Goal: Transaction & Acquisition: Purchase product/service

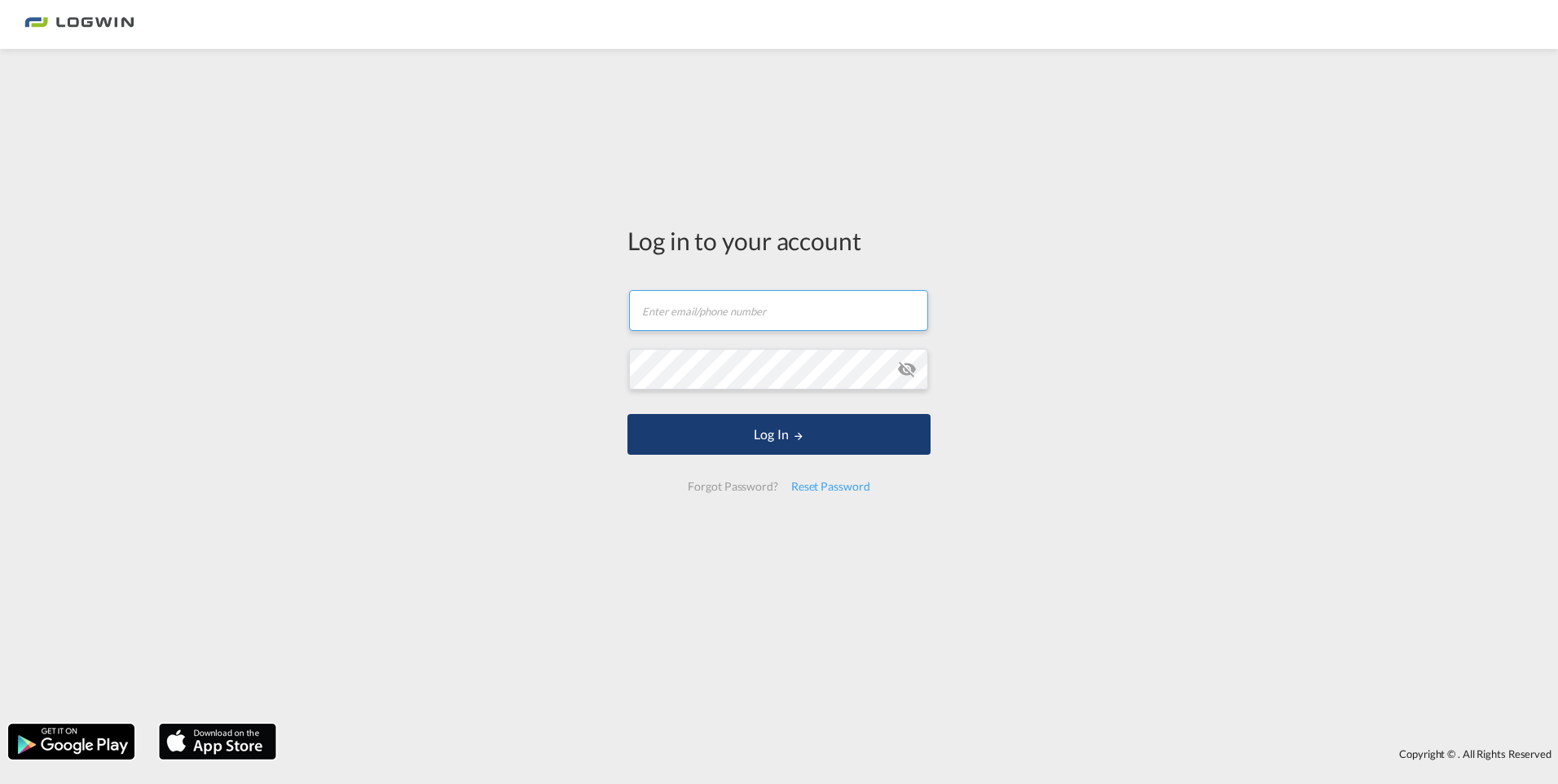
type input "[PERSON_NAME][EMAIL_ADDRESS][PERSON_NAME][DOMAIN_NAME]"
click at [769, 354] on button "Log In" at bounding box center [779, 434] width 303 height 41
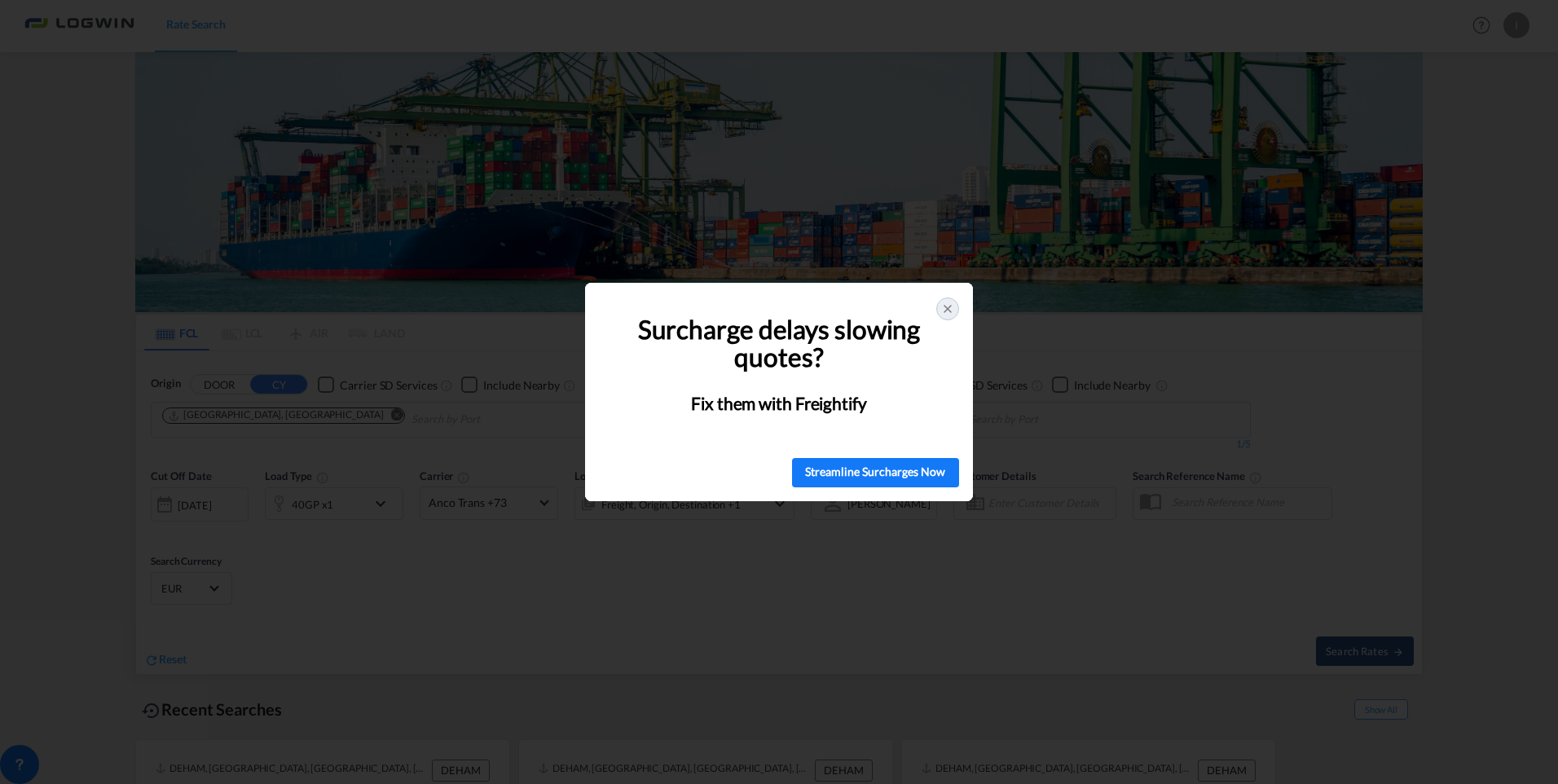
click at [769, 299] on div at bounding box center [948, 309] width 22 height 22
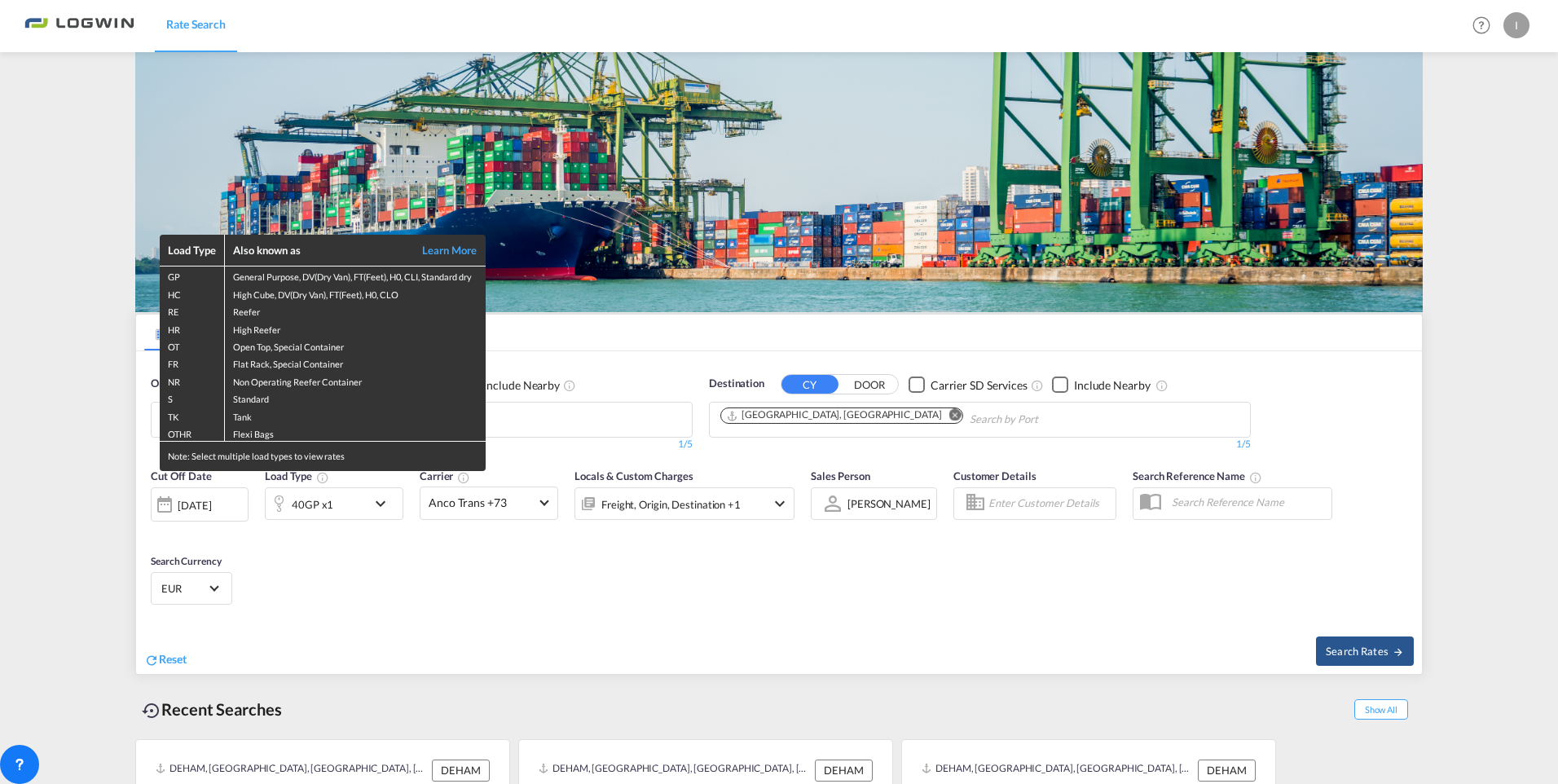
click at [604, 354] on div "Load Type Also known as Learn More GP General Purpose, DV(Dry Van), FT(Feet), H…" at bounding box center [779, 392] width 1558 height 784
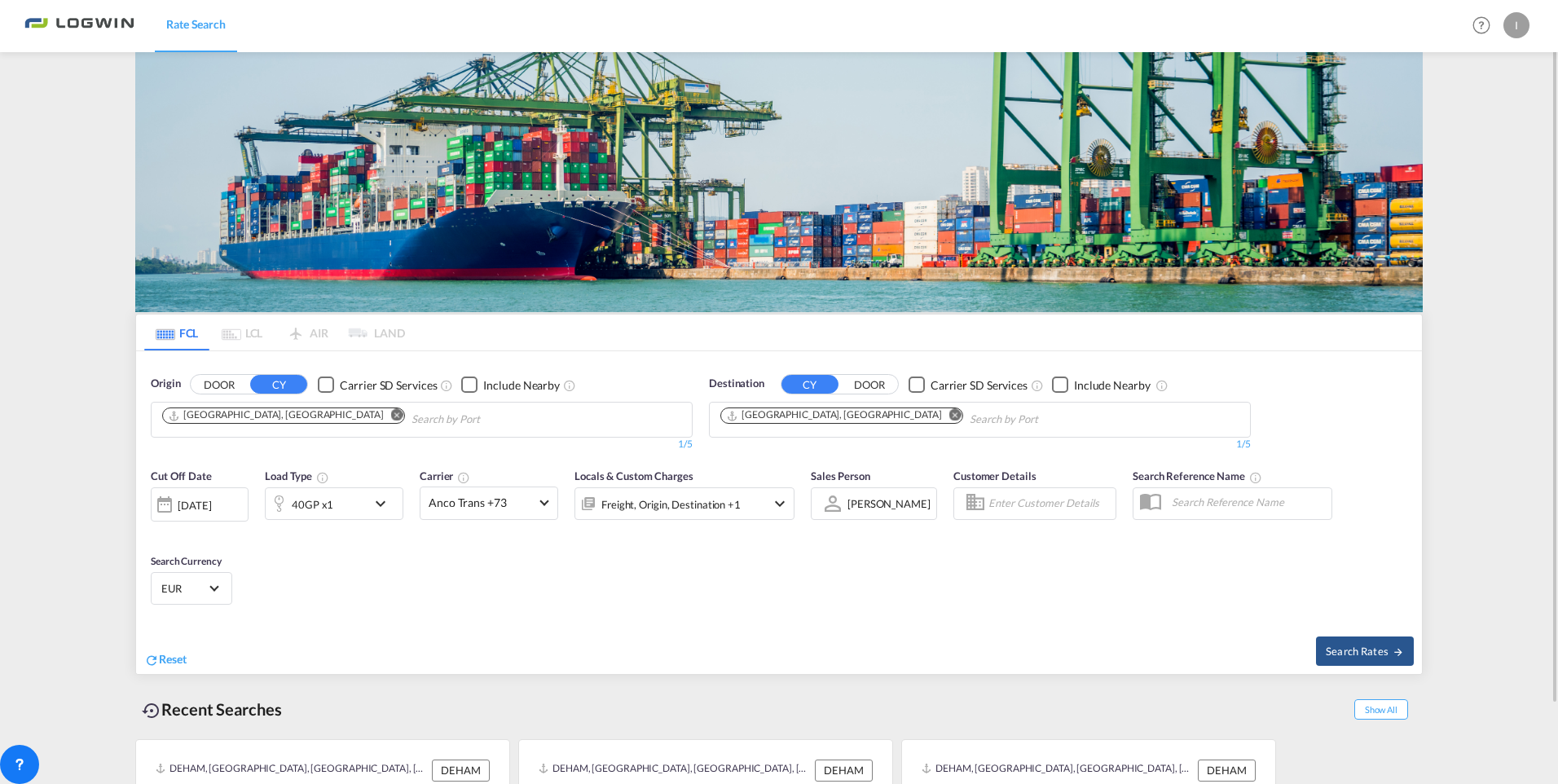
click at [391, 354] on md-icon "Remove" at bounding box center [397, 415] width 12 height 12
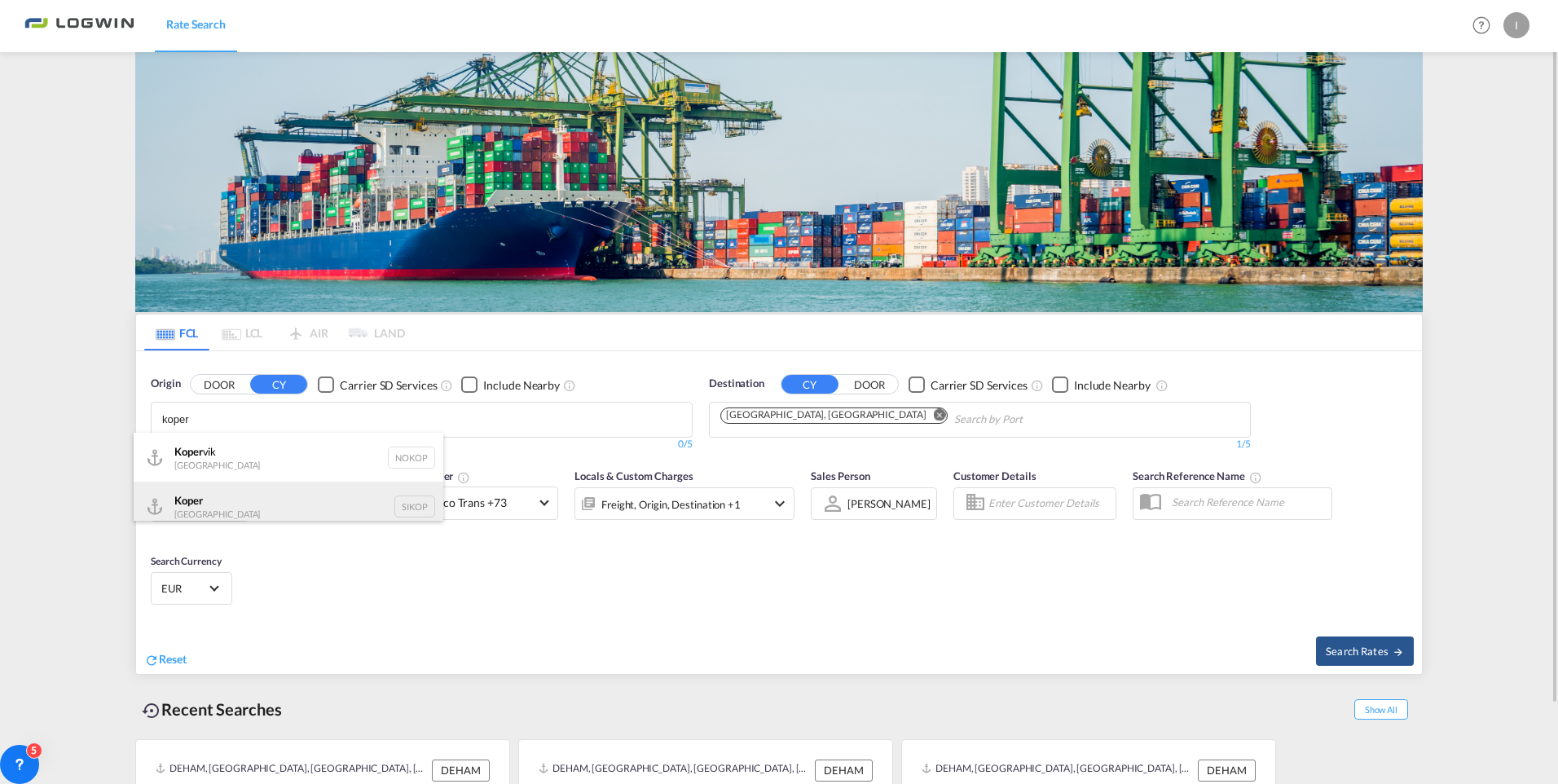
type input "koper"
click at [216, 354] on div "Koper Slovenia SIKOP" at bounding box center [289, 506] width 310 height 49
click at [769, 354] on md-icon "Remove" at bounding box center [955, 415] width 12 height 12
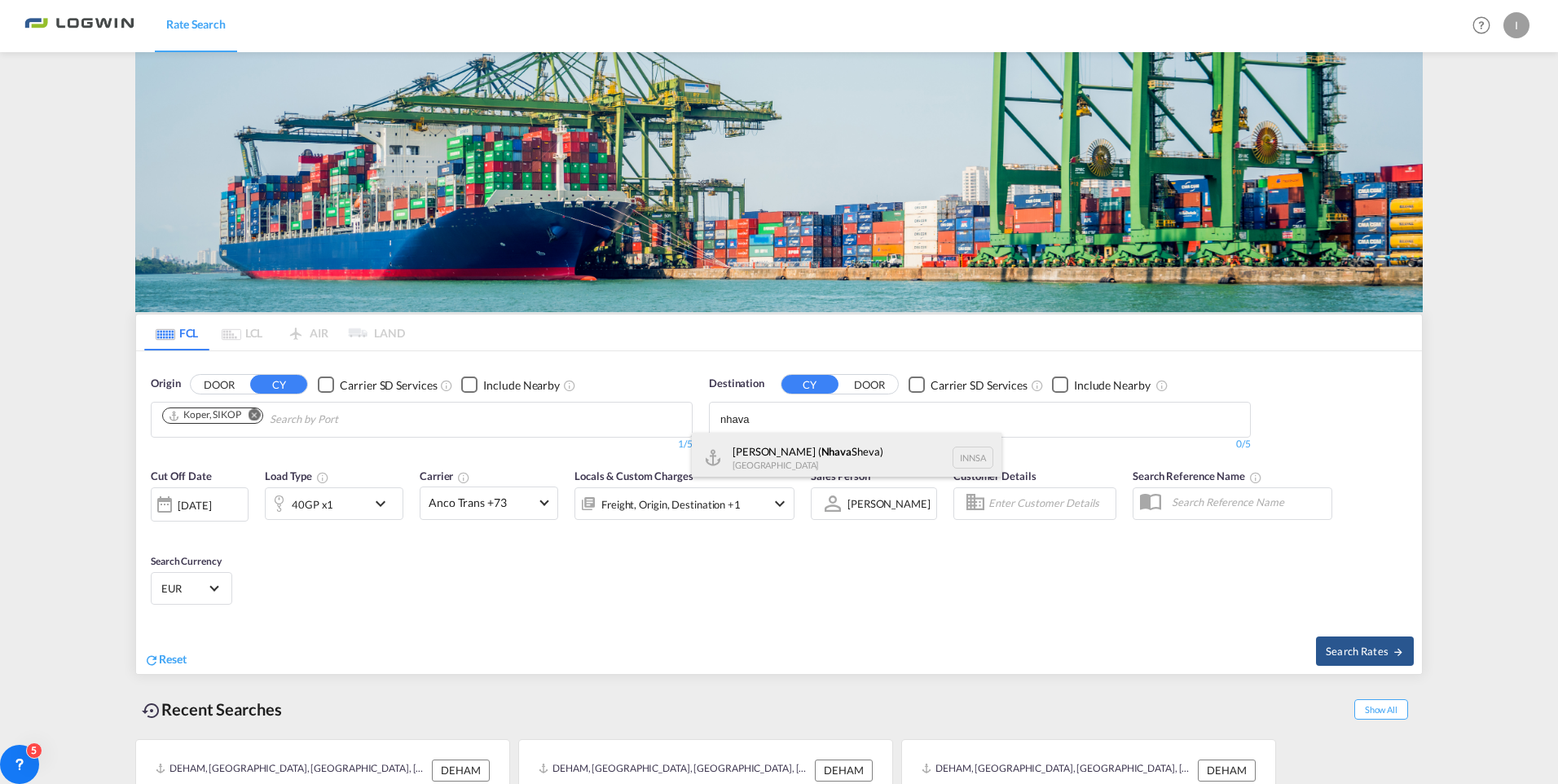
type input "nhava"
click at [769, 354] on div "[PERSON_NAME] ( [GEOGRAPHIC_DATA]) [GEOGRAPHIC_DATA] [GEOGRAPHIC_DATA]" at bounding box center [846, 457] width 310 height 49
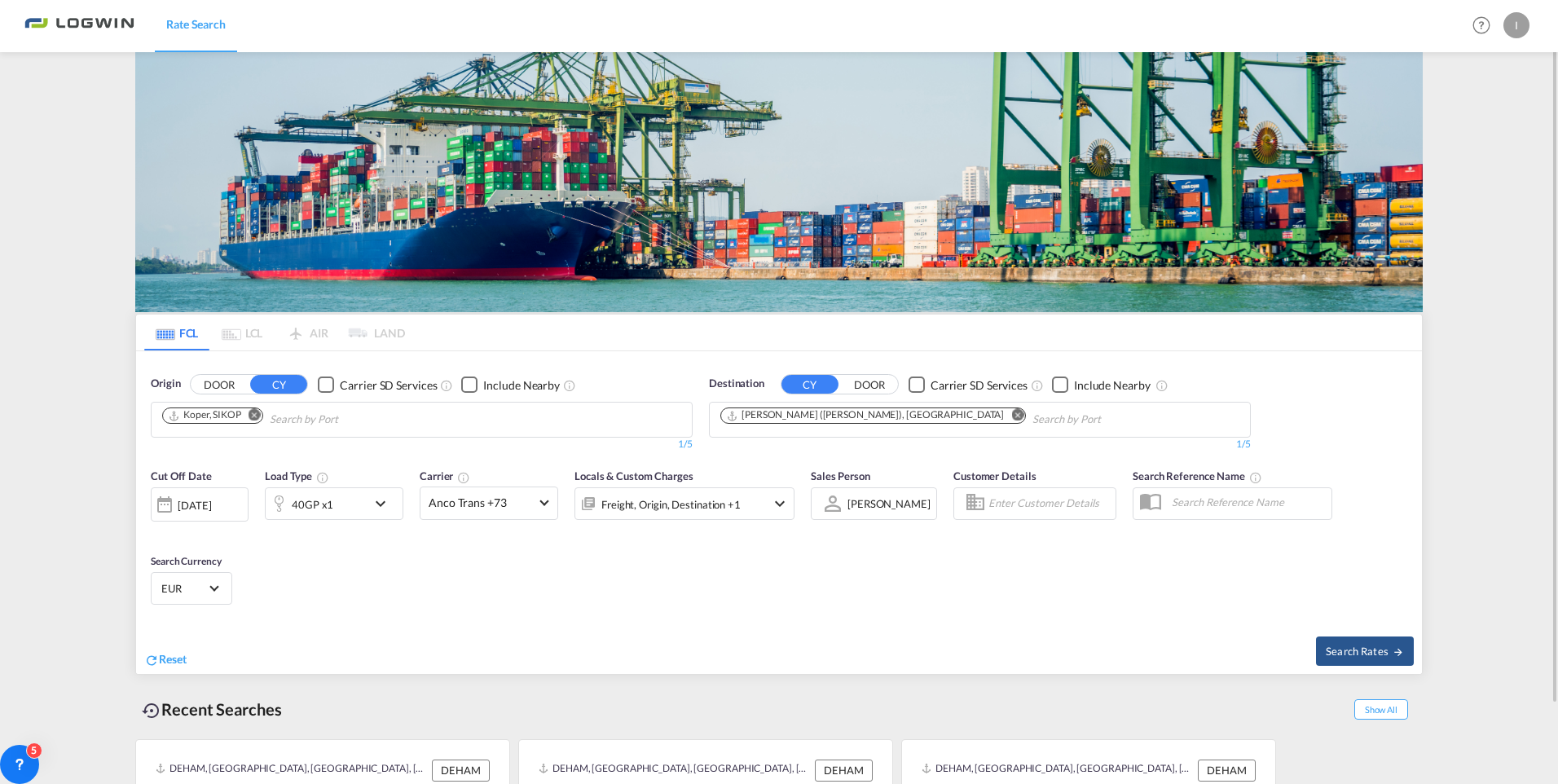
click at [387, 354] on md-icon "icon-chevron-down" at bounding box center [385, 503] width 28 height 20
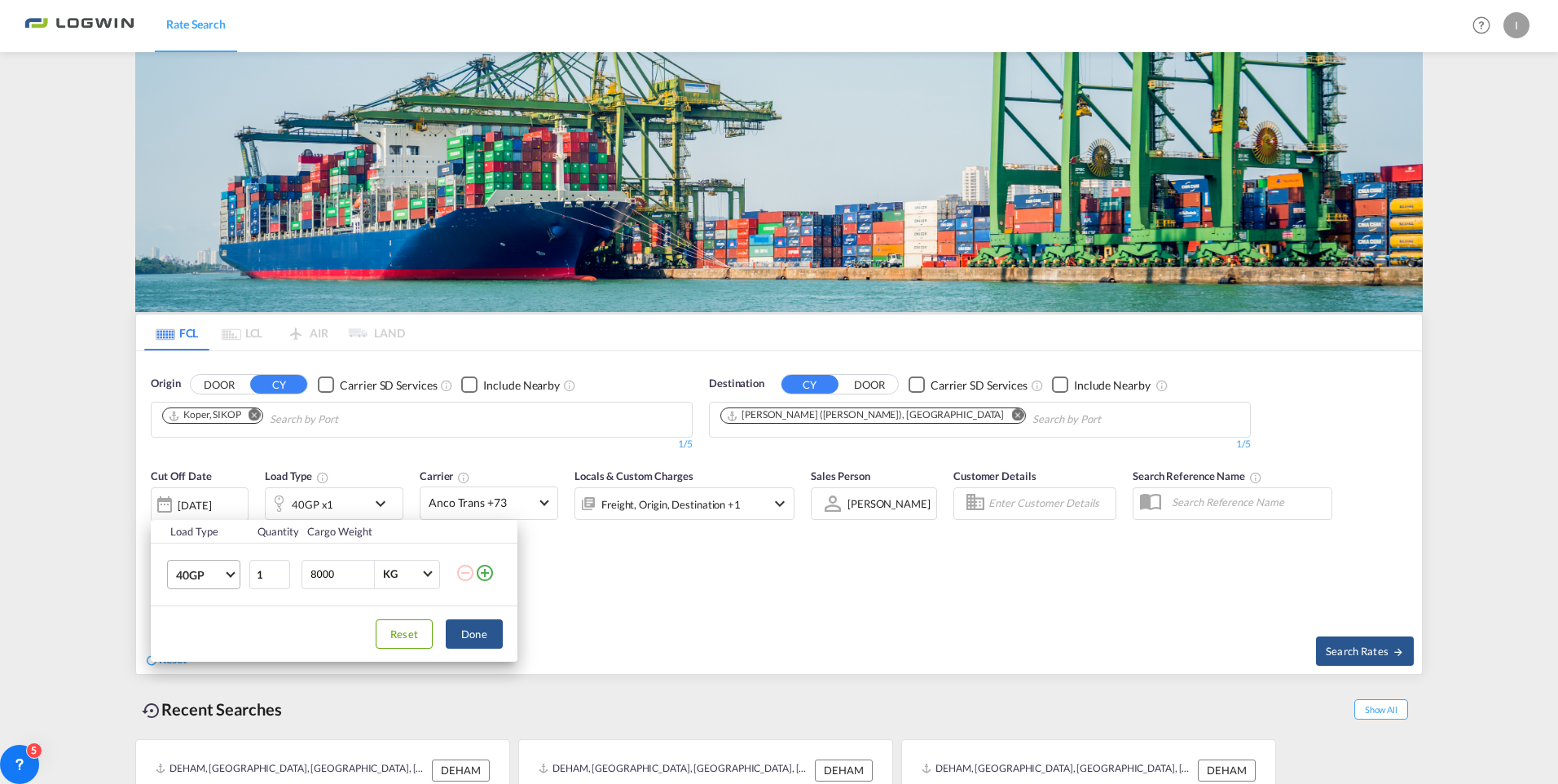
click at [228, 354] on md-select-value "40GP" at bounding box center [207, 575] width 65 height 28
click at [203, 354] on div "20GP" at bounding box center [190, 535] width 29 height 16
click at [476, 354] on button "Done" at bounding box center [475, 634] width 57 height 29
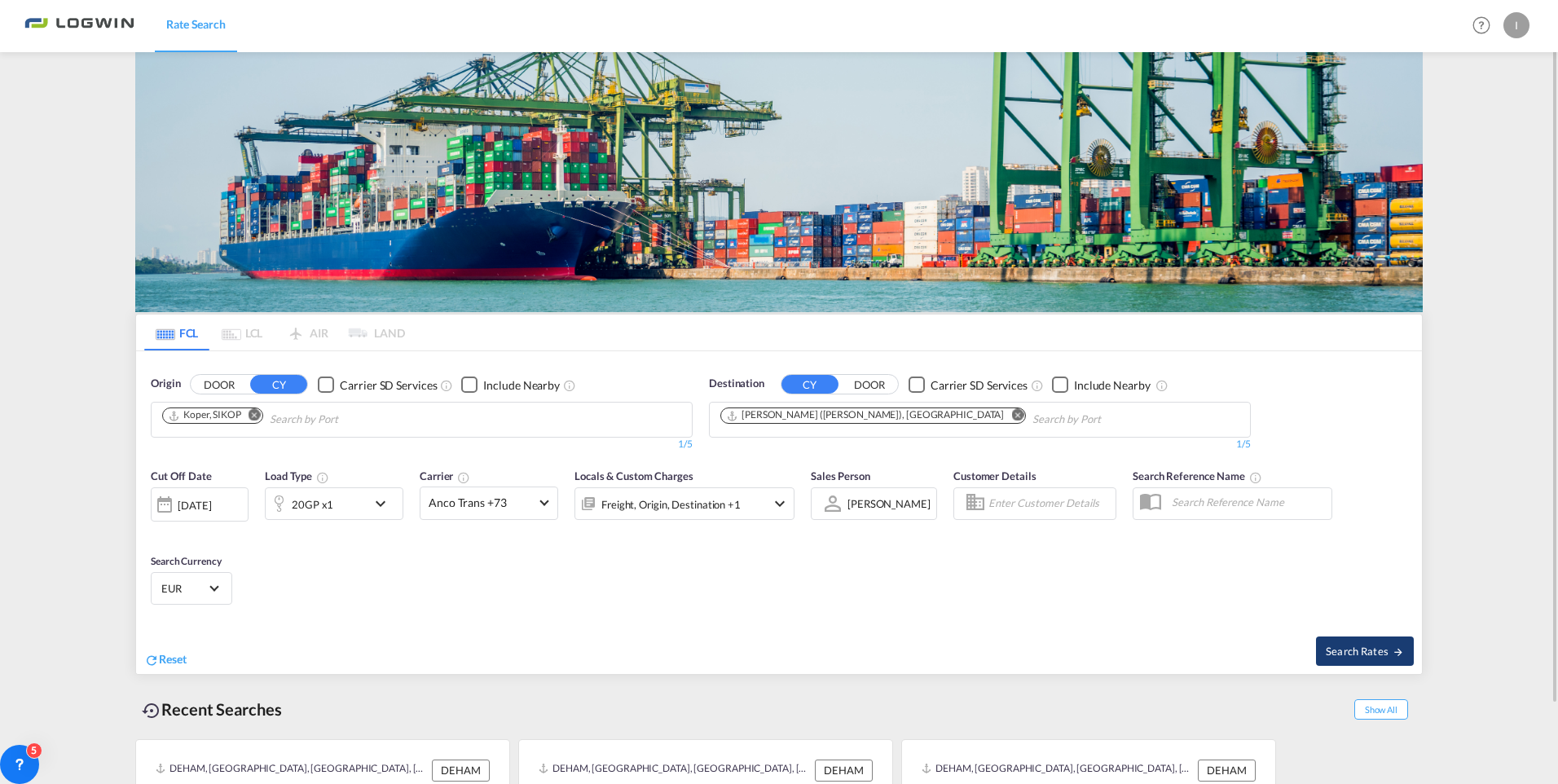
click at [769, 354] on span "Search Rates" at bounding box center [1365, 651] width 78 height 13
type input "SIKOP to INNSA / [DATE]"
